Goal: Find specific page/section

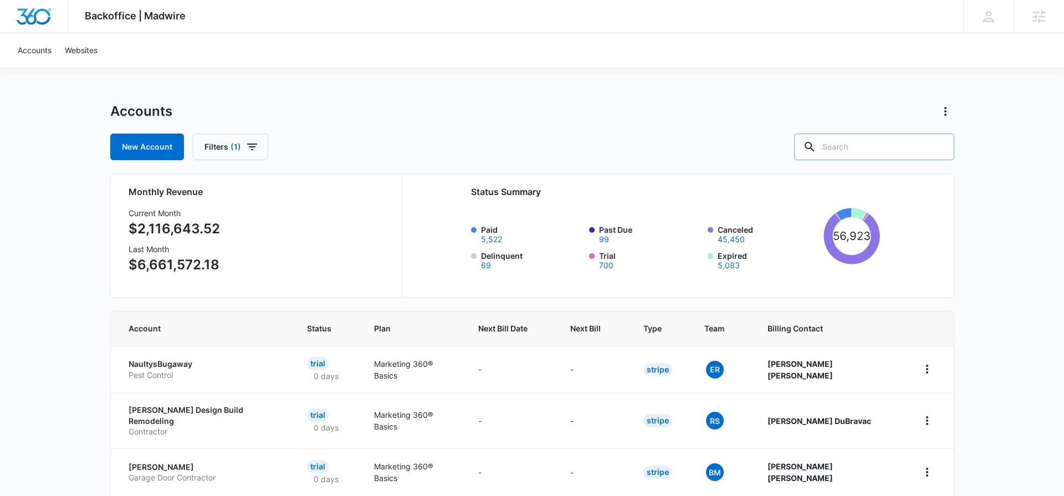
click at [874, 154] on input "text" at bounding box center [874, 147] width 160 height 27
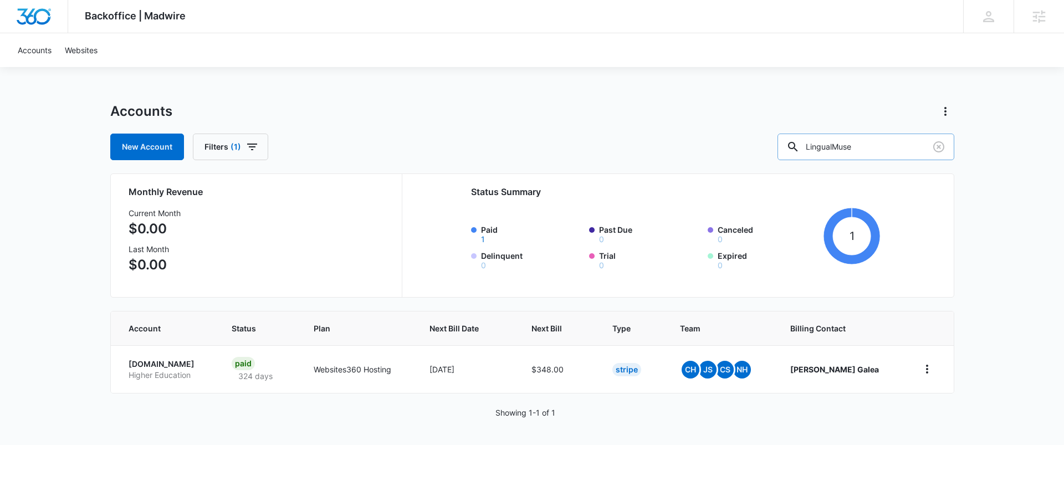
click at [914, 145] on input "LingualMuse" at bounding box center [865, 147] width 177 height 27
drag, startPoint x: 901, startPoint y: 149, endPoint x: 799, endPoint y: 157, distance: 101.8
click at [799, 157] on div "New Account Filters (1) LingualMuse" at bounding box center [532, 147] width 844 height 27
type input "="
